Goal: Information Seeking & Learning: Learn about a topic

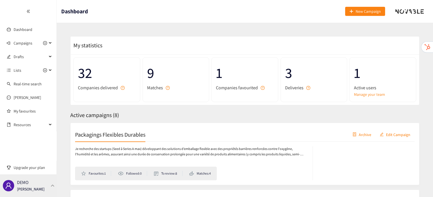
click at [36, 182] on div "DEMO [PERSON_NAME]" at bounding box center [31, 185] width 28 height 9
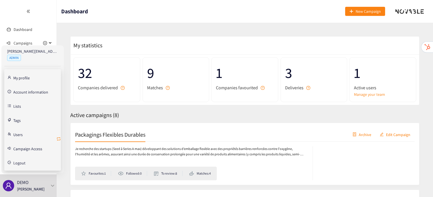
click at [59, 138] on icon "retweet" at bounding box center [58, 139] width 5 height 5
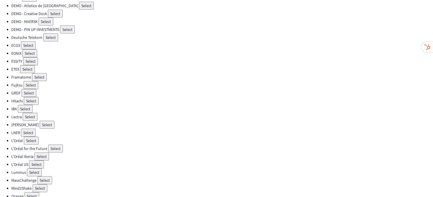
scroll to position [88, 0]
click at [28, 81] on button "Select" at bounding box center [31, 85] width 15 height 8
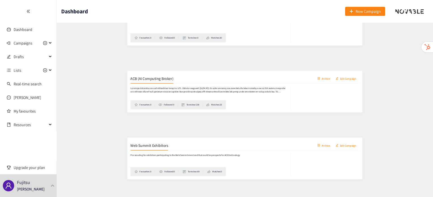
scroll to position [146, 0]
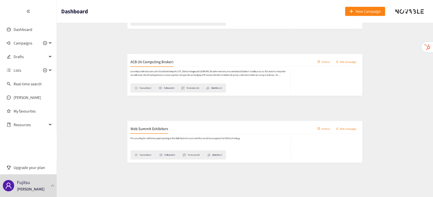
click at [107, 120] on h2 "Web Summit Exhibitors" at bounding box center [103, 122] width 56 height 8
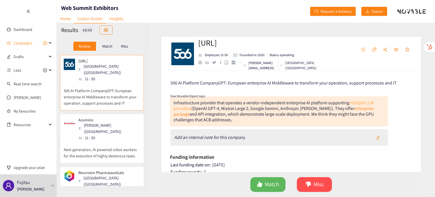
click at [183, 110] on link "multiple LLM providers" at bounding box center [274, 106] width 200 height 12
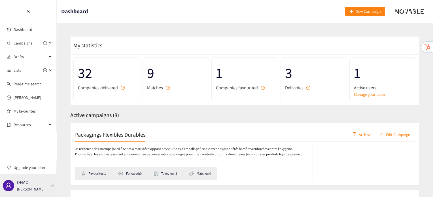
click at [40, 187] on div "DEMO [PERSON_NAME]" at bounding box center [28, 185] width 57 height 23
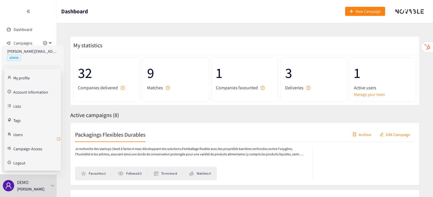
click at [58, 139] on icon "retweet" at bounding box center [58, 139] width 5 height 5
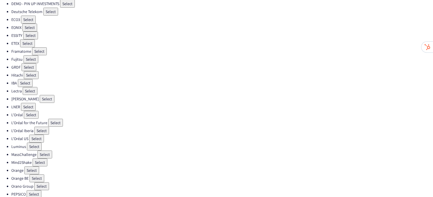
scroll to position [120, 0]
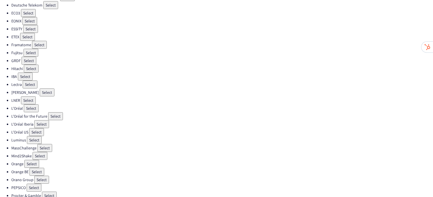
click at [29, 106] on button "Select" at bounding box center [31, 108] width 15 height 8
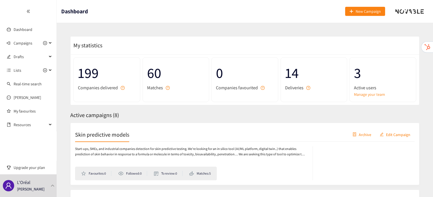
click at [101, 136] on h2 "Skin predictive models" at bounding box center [102, 134] width 54 height 8
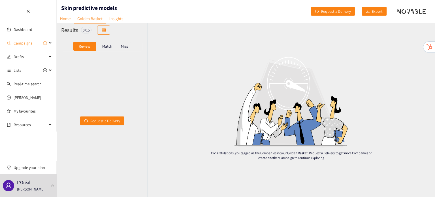
click at [105, 46] on p "Match" at bounding box center [107, 46] width 10 height 5
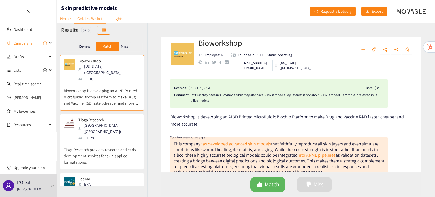
click at [112, 141] on p "Tioga Research provides research and early development services for skin-applie…" at bounding box center [102, 153] width 77 height 24
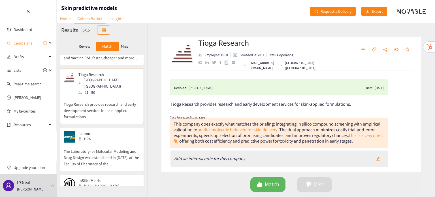
scroll to position [52, 0]
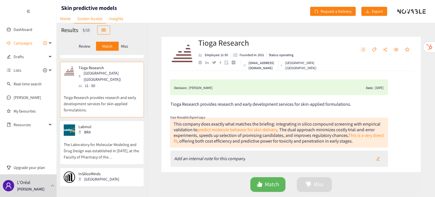
click at [112, 136] on p "The Laboratory for Molecular Modeling and Drug Design was established in [DATE]…" at bounding box center [102, 148] width 77 height 24
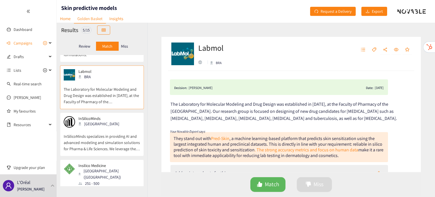
scroll to position [108, 0]
click at [112, 127] on p "InSilicoMinds specializes in providing AI and advanced modeling and simulation …" at bounding box center [102, 139] width 77 height 24
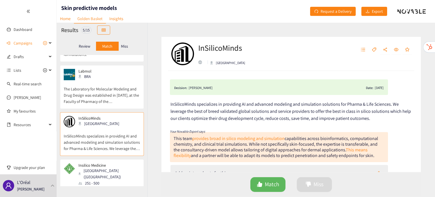
scroll to position [120, 0]
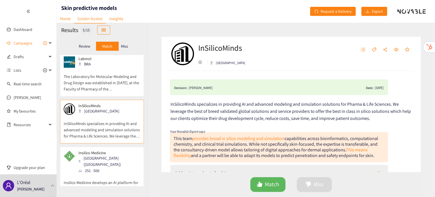
click at [112, 151] on div "Insilico Medicine [GEOGRAPHIC_DATA] ([GEOGRAPHIC_DATA]) 251 - 500" at bounding box center [102, 162] width 77 height 23
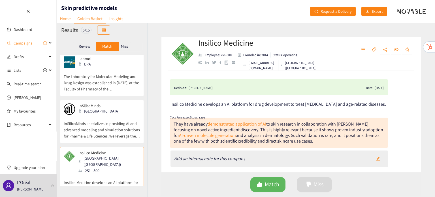
click at [128, 45] on div "Miss" at bounding box center [125, 46] width 12 height 9
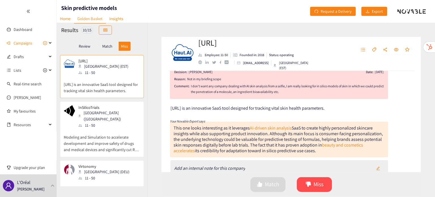
scroll to position [16, 0]
click at [108, 128] on p "Modeling and Simulation to accelerate development and improve safety of drugs a…" at bounding box center [102, 140] width 77 height 24
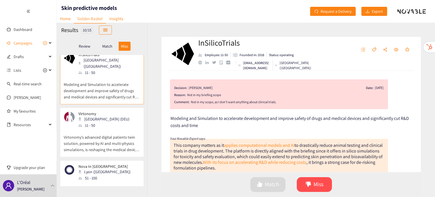
scroll to position [53, 0]
click at [108, 128] on p "Virtonomy's advanced digital patients twin solution, powered by AI and multi-ph…" at bounding box center [102, 140] width 77 height 24
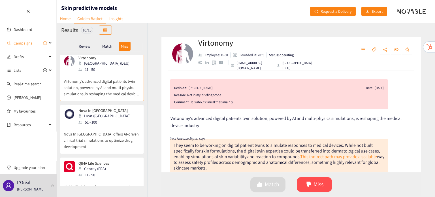
scroll to position [109, 0]
click at [108, 127] on p "Nova In [GEOGRAPHIC_DATA] offers AI-driven clinical trial simulations to optimi…" at bounding box center [102, 137] width 77 height 24
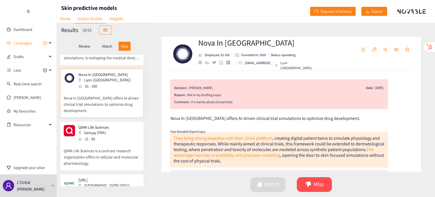
scroll to position [145, 0]
click at [108, 136] on div "11 - 50" at bounding box center [96, 139] width 34 height 6
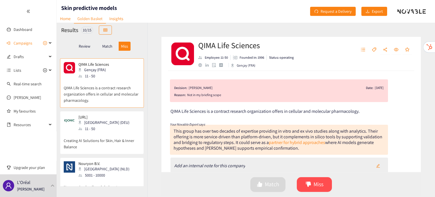
scroll to position [208, 0]
click at [108, 132] on p "Creating AI Solutions for Skin, Hair & Inner Balance" at bounding box center [102, 141] width 77 height 18
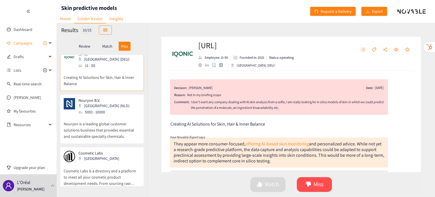
scroll to position [271, 0]
click at [99, 119] on p "Nouryon is a leading global customer solutions business that provides essential…" at bounding box center [102, 127] width 77 height 24
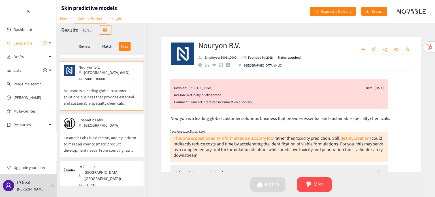
scroll to position [310, 0]
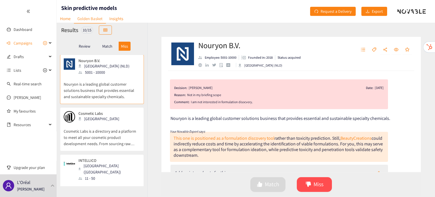
click at [99, 122] on p "Cosmetic Labs is a directory and a platform to meet all your cosmetic product d…" at bounding box center [102, 134] width 77 height 24
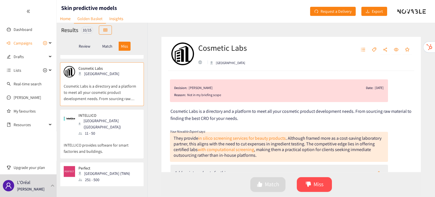
scroll to position [364, 0]
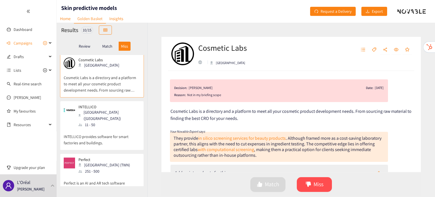
click at [99, 128] on p "INTELLICO provides software for smart factories and buildings." at bounding box center [102, 137] width 77 height 18
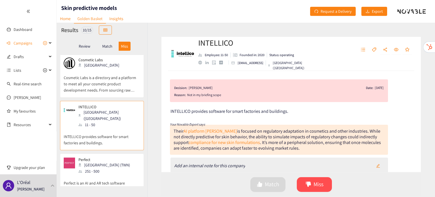
click at [105, 168] on div "251 - 500" at bounding box center [106, 171] width 55 height 6
